Goal: Information Seeking & Learning: Learn about a topic

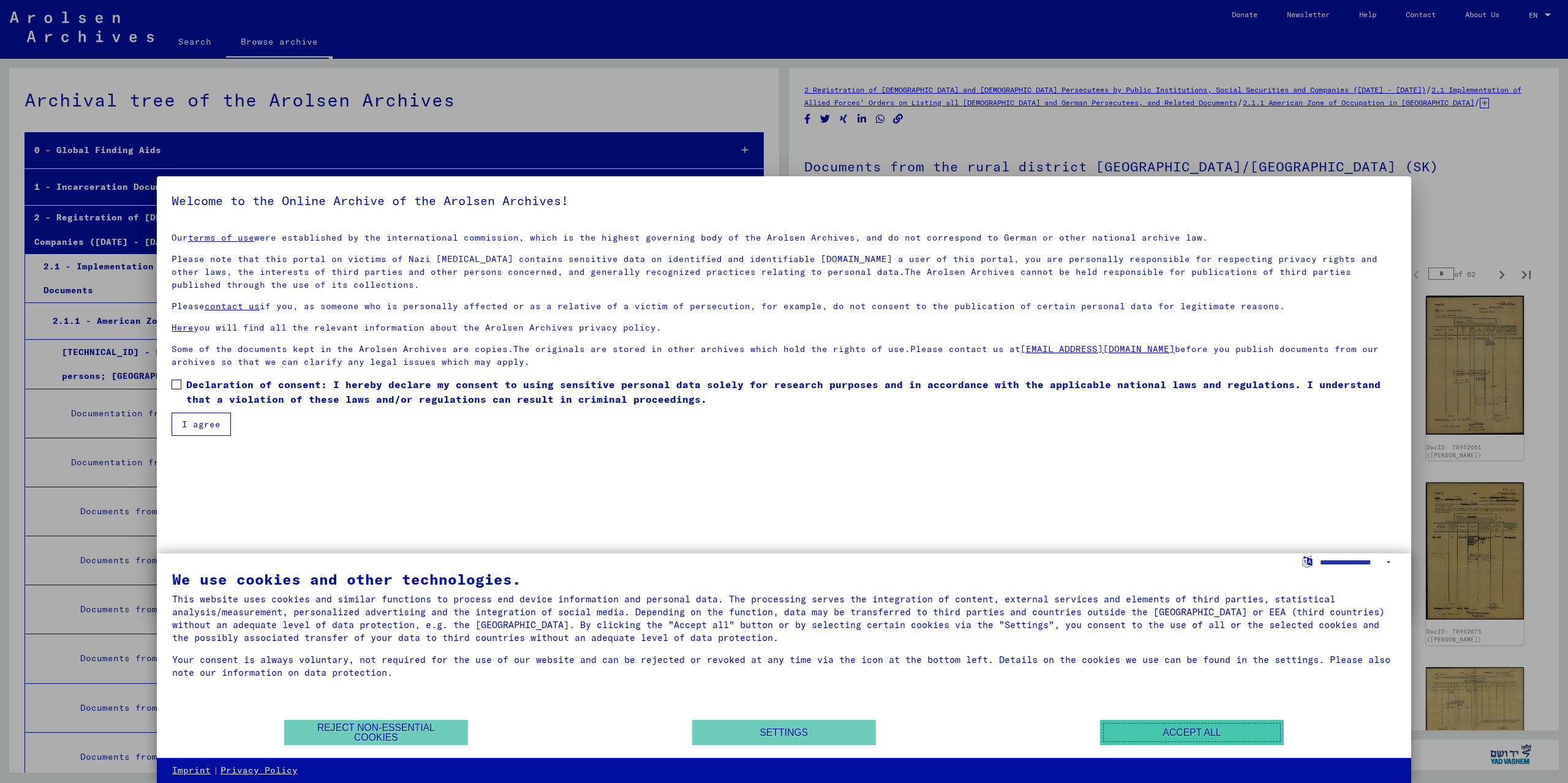
click at [1178, 731] on button "Accept all" at bounding box center [1192, 733] width 184 height 25
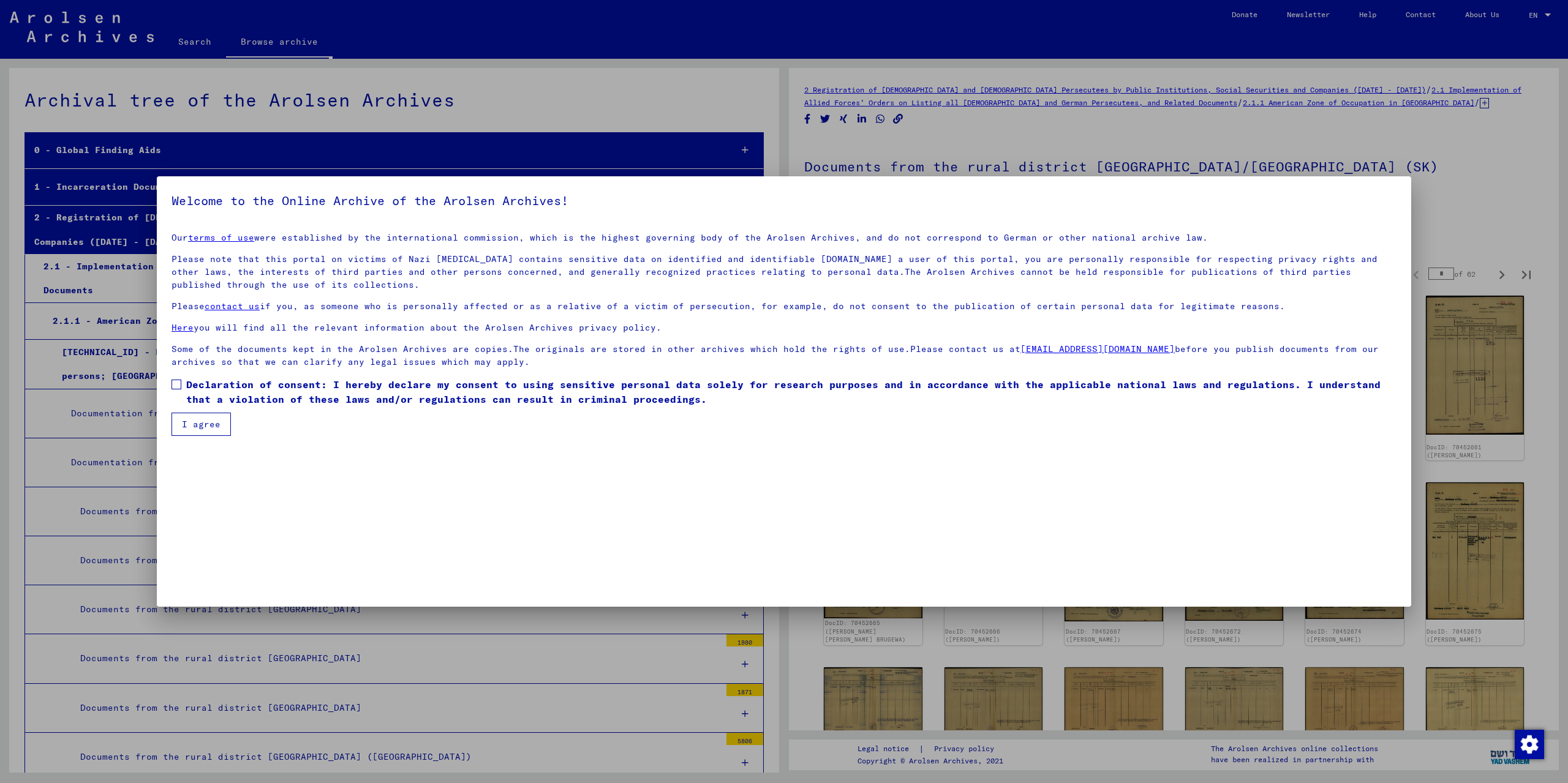
drag, startPoint x: 179, startPoint y: 429, endPoint x: 202, endPoint y: 422, distance: 24.0
click at [192, 426] on button "I agree" at bounding box center [201, 424] width 60 height 23
click at [182, 386] on label "Please check this box if you want to proceed. Declaration of consent: I hereby …" at bounding box center [783, 391] width 1225 height 29
click at [216, 433] on button "I agree" at bounding box center [201, 424] width 60 height 23
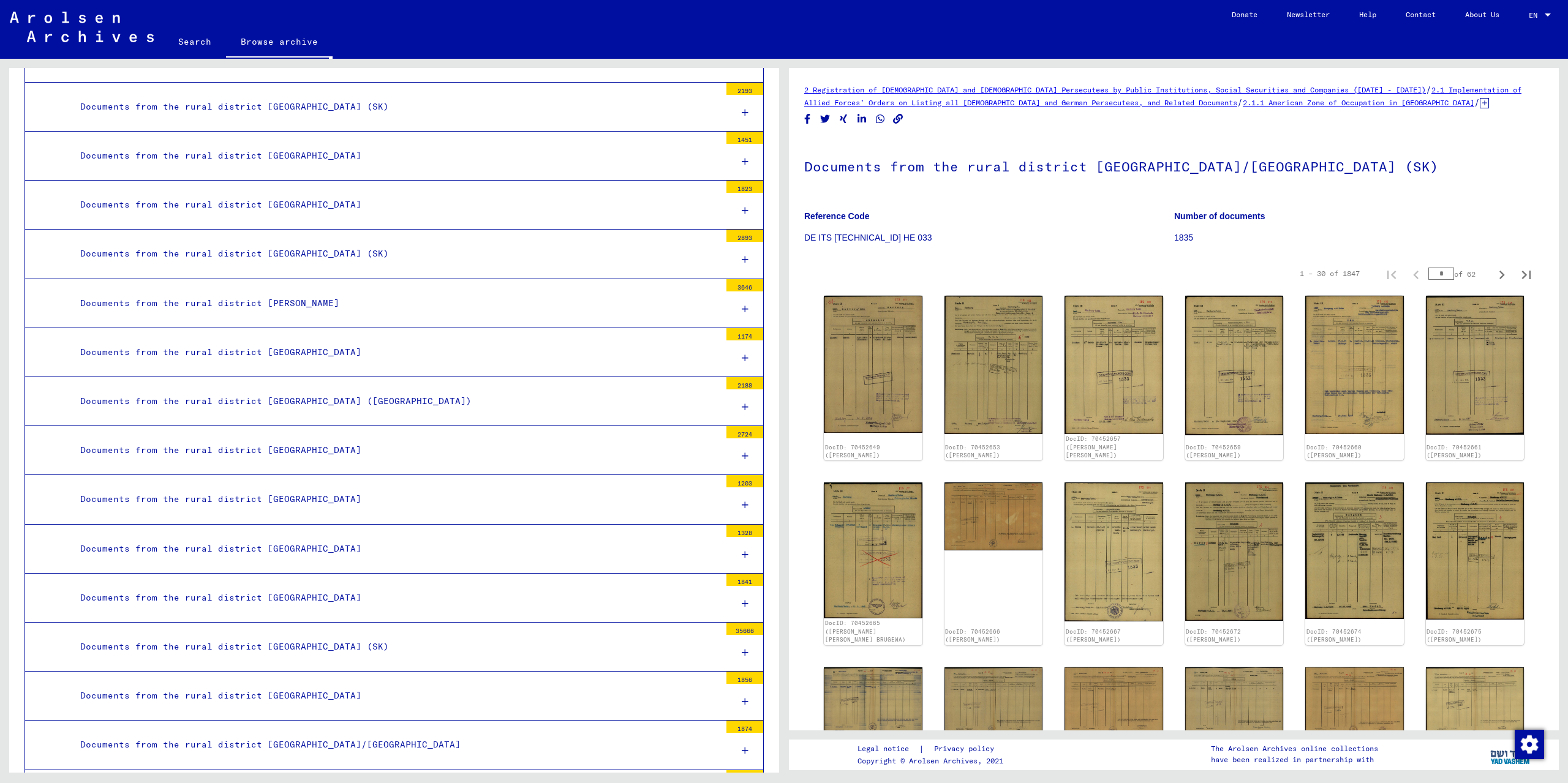
scroll to position [1388, 0]
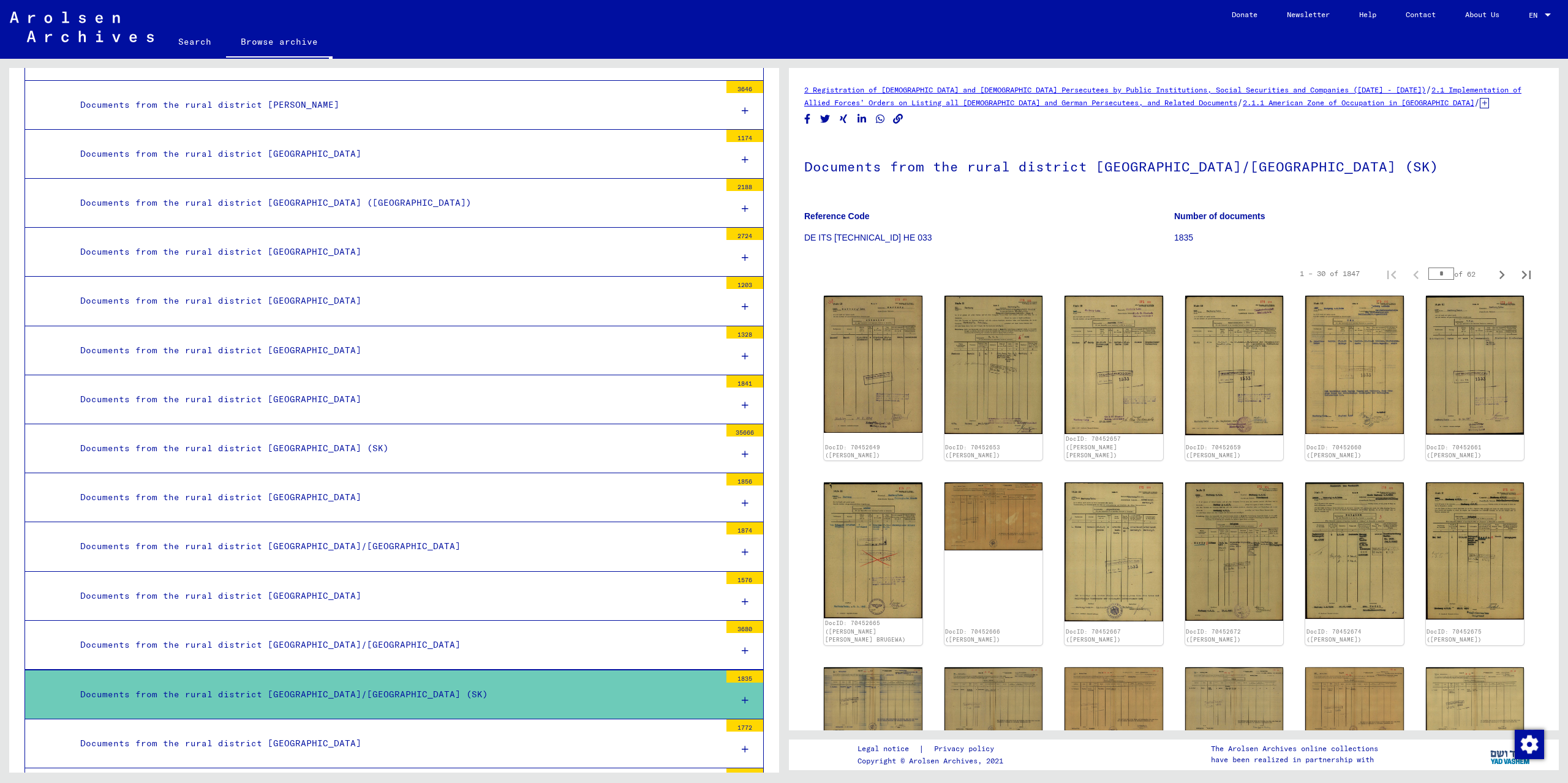
click at [531, 633] on div "Documents from the rural district [GEOGRAPHIC_DATA]/[GEOGRAPHIC_DATA]" at bounding box center [395, 645] width 649 height 24
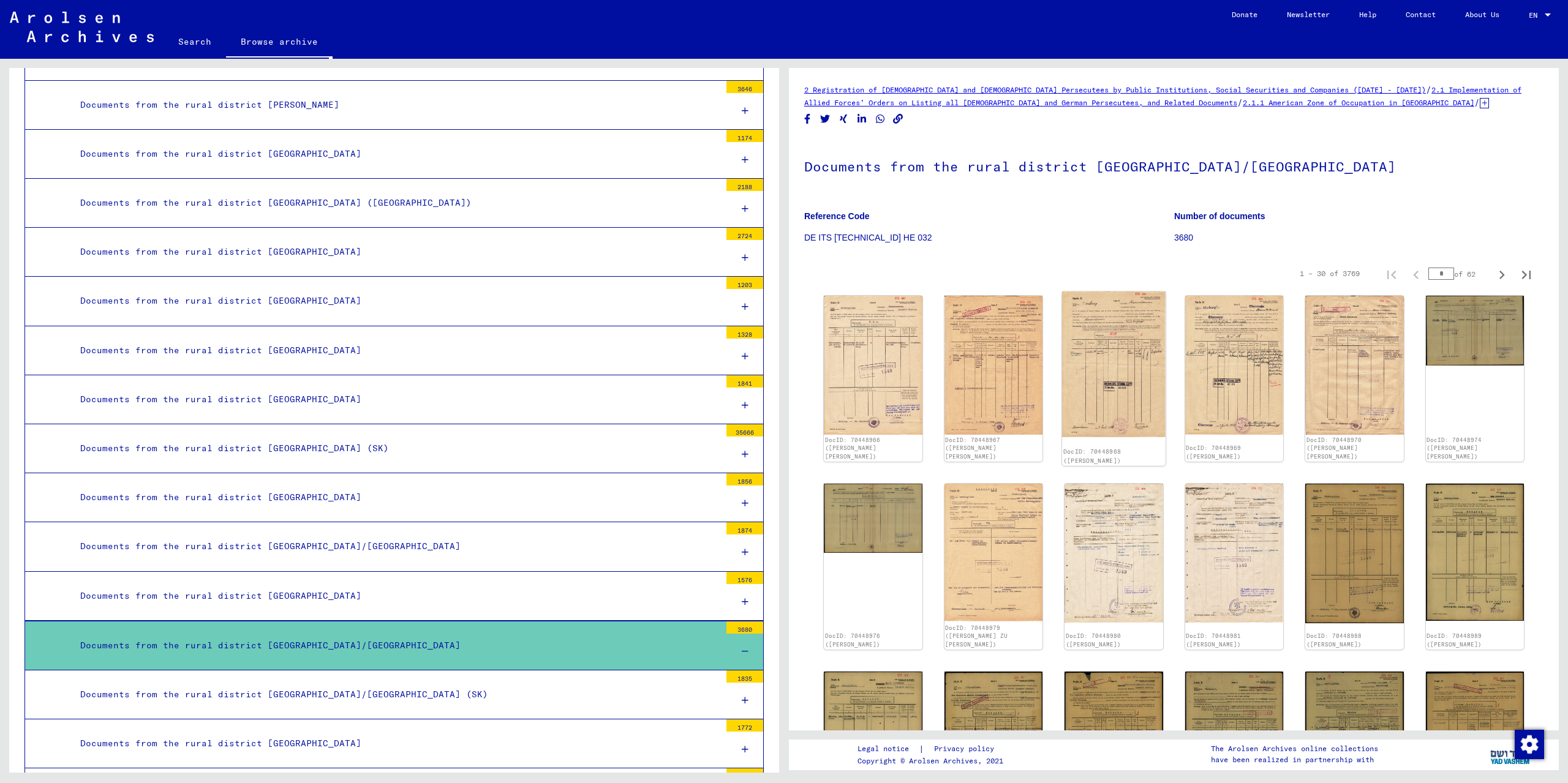
click at [1128, 377] on img at bounding box center [1114, 364] width 104 height 146
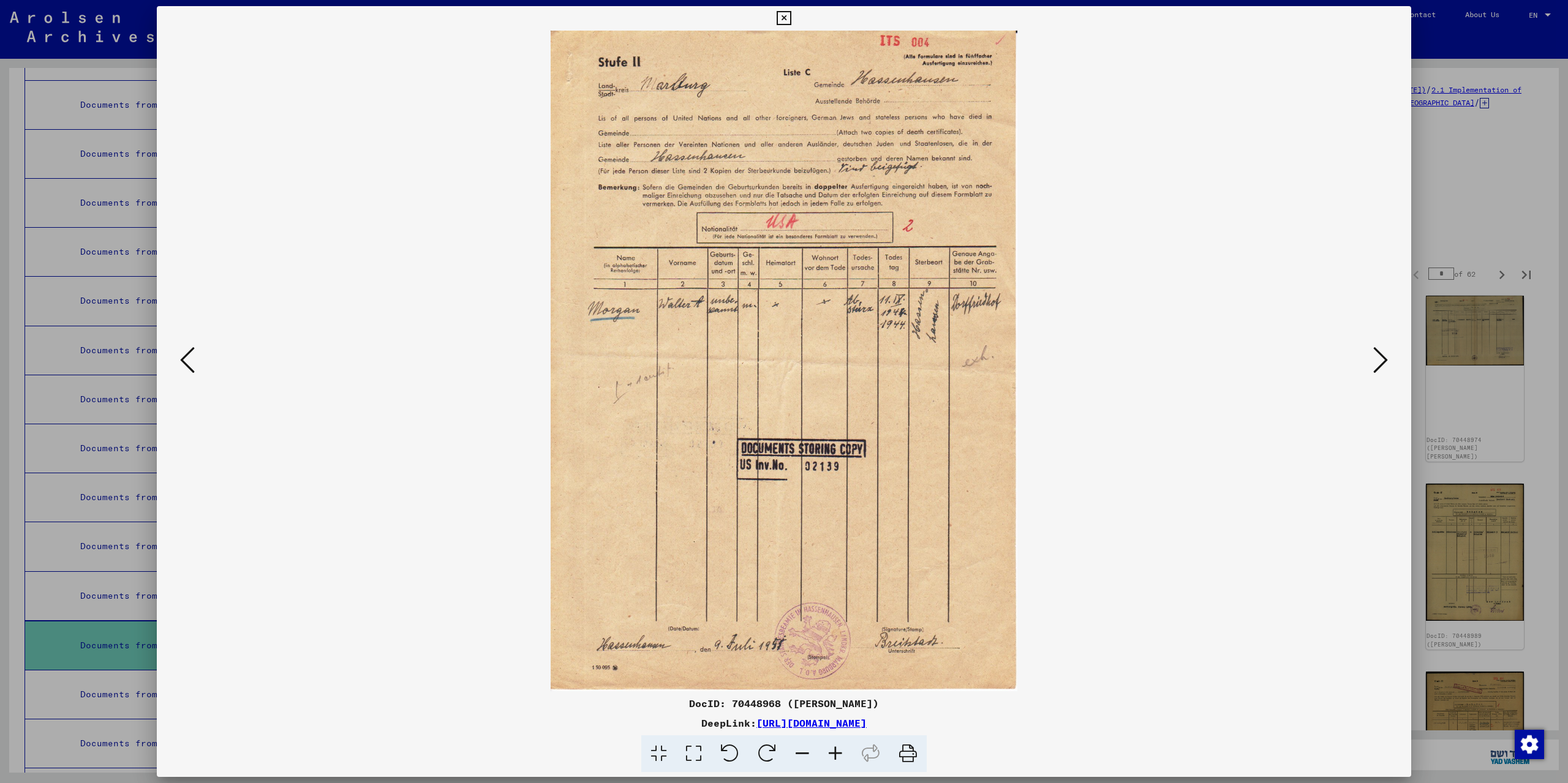
click at [1444, 221] on div at bounding box center [784, 391] width 1568 height 783
